Goal: Find contact information: Find contact information

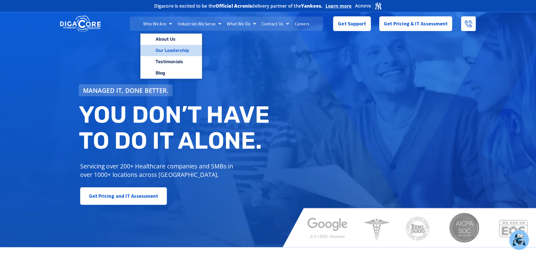
click at [164, 47] on link "Our Leadership" at bounding box center [171, 50] width 62 height 11
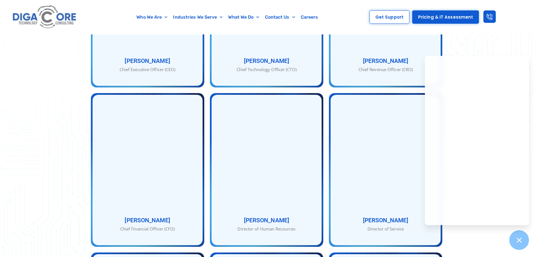
scroll to position [366, 0]
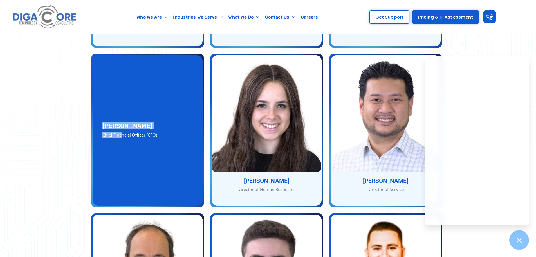
drag, startPoint x: 100, startPoint y: 166, endPoint x: 110, endPoint y: 166, distance: 10.2
click at [110, 166] on div "Shimon Lax Chief Financial Officer (CFO) Shimon Lax Chief Financial Officer (CF…" at bounding box center [148, 130] width 110 height 150
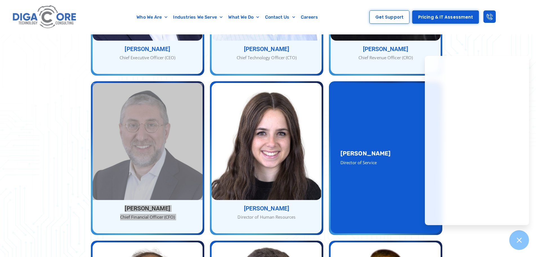
scroll to position [339, 0]
